Goal: Transaction & Acquisition: Purchase product/service

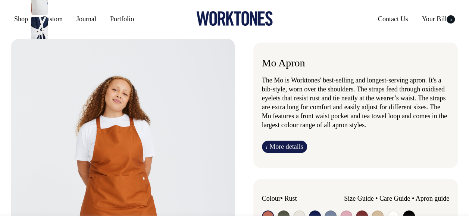
radio input "true"
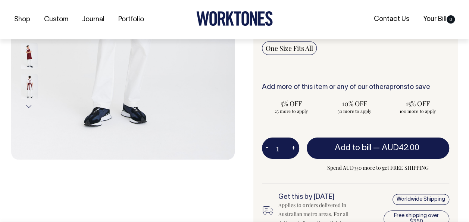
scroll to position [215, 0]
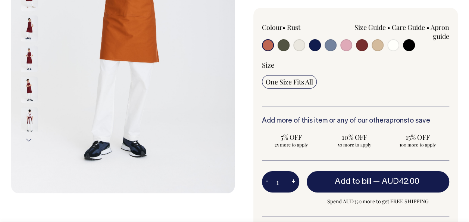
click at [291, 179] on button "+" at bounding box center [294, 181] width 12 height 15
type input "2"
click at [291, 179] on button "+" at bounding box center [294, 181] width 12 height 15
type input "3"
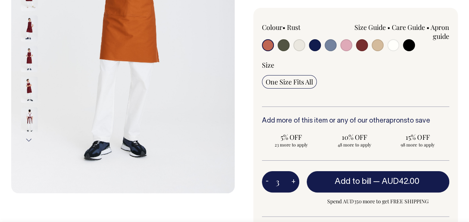
type input "3"
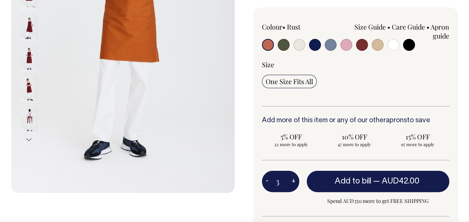
click at [291, 179] on button "+" at bounding box center [294, 181] width 12 height 15
type input "4"
click at [291, 179] on button "+" at bounding box center [294, 181] width 12 height 15
type input "5"
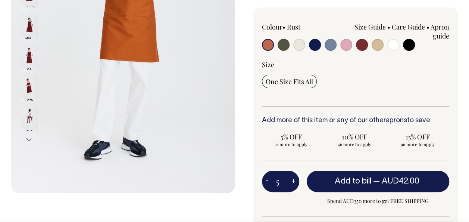
type input "5"
click at [284, 83] on span "One Size Fits All" at bounding box center [289, 81] width 47 height 9
click at [284, 83] on input "One Size Fits All" at bounding box center [289, 81] width 55 height 13
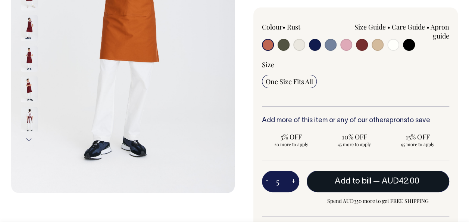
click at [355, 177] on span "Add to bill" at bounding box center [353, 180] width 37 height 7
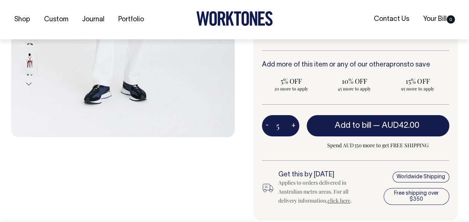
type input "1"
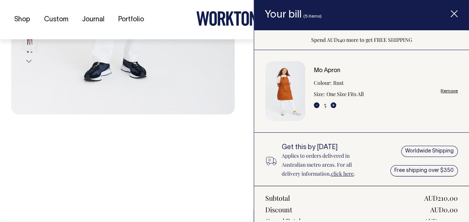
scroll to position [260, 0]
click at [452, 17] on icon "Item added to your cart" at bounding box center [453, 13] width 7 height 7
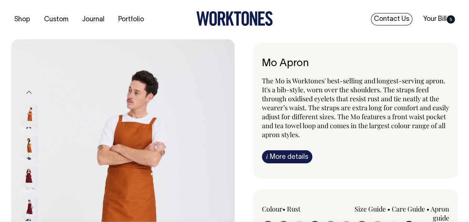
scroll to position [0, 0]
click at [404, 22] on link "Contact Us" at bounding box center [391, 19] width 41 height 12
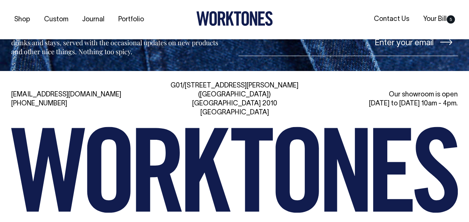
scroll to position [1570, 0]
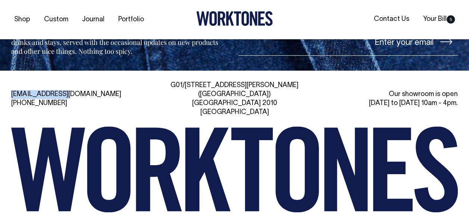
drag, startPoint x: 70, startPoint y: 63, endPoint x: 10, endPoint y: 63, distance: 60.5
click at [10, 81] on div "hi@worktones.com +61 2 7203 1616 G01/50 Marshall St, Surry Hills (Gadigal) NSW …" at bounding box center [234, 165] width 469 height 169
copy link "[EMAIL_ADDRESS][DOMAIN_NAME]"
